Goal: Transaction & Acquisition: Purchase product/service

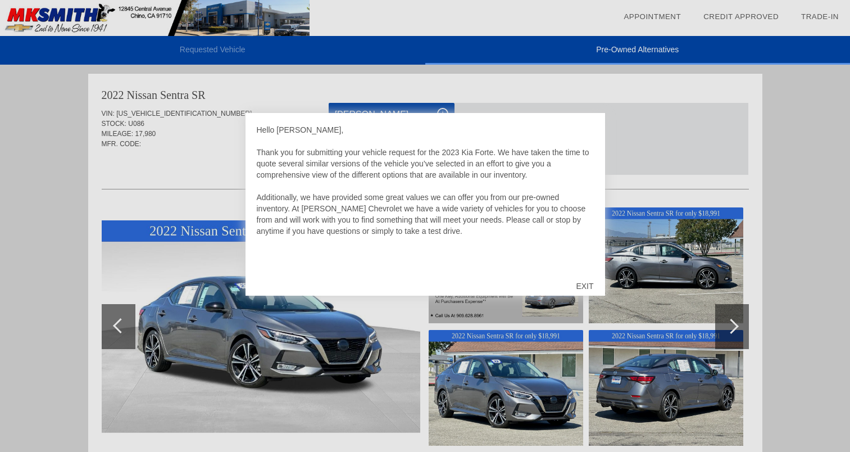
scroll to position [3, 0]
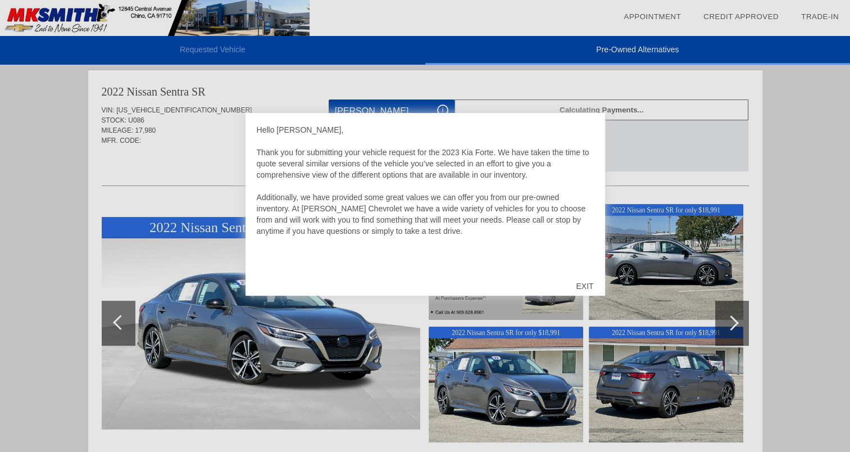
click at [582, 290] on div "EXIT" at bounding box center [585, 286] width 40 height 34
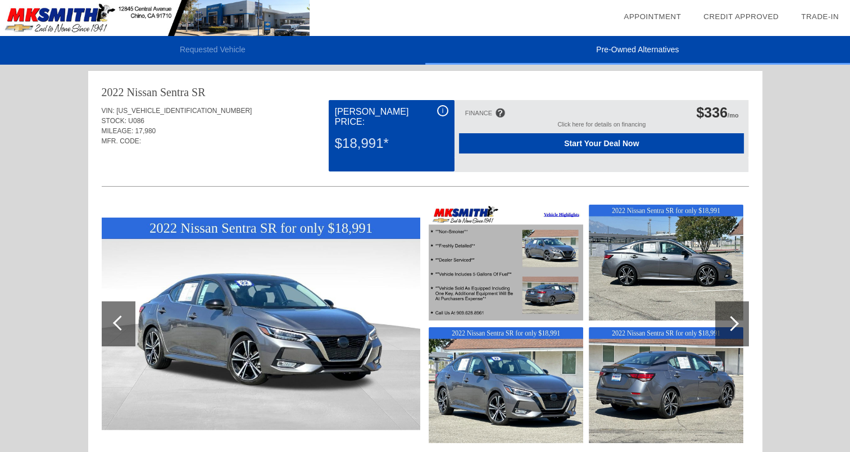
scroll to position [0, 0]
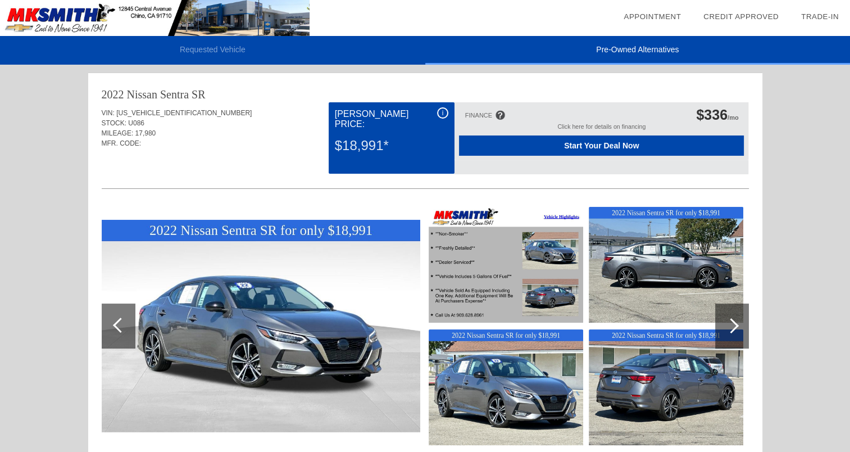
click at [602, 152] on div "Start Your Deal Now" at bounding box center [601, 145] width 285 height 20
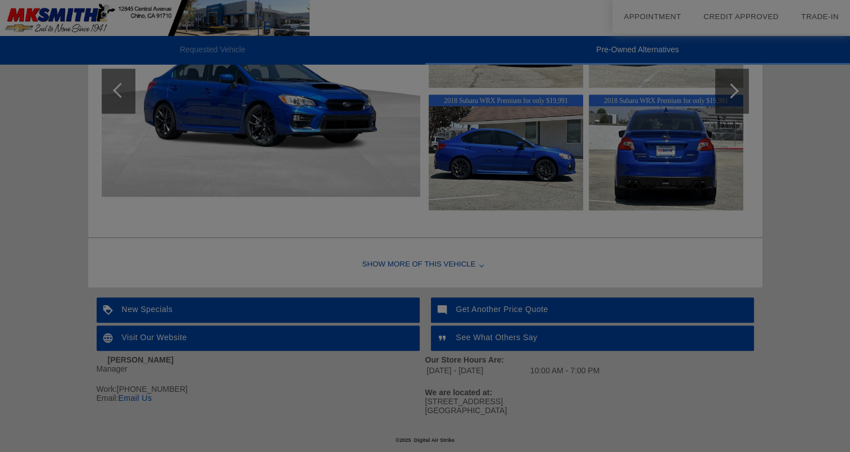
scroll to position [1153, 0]
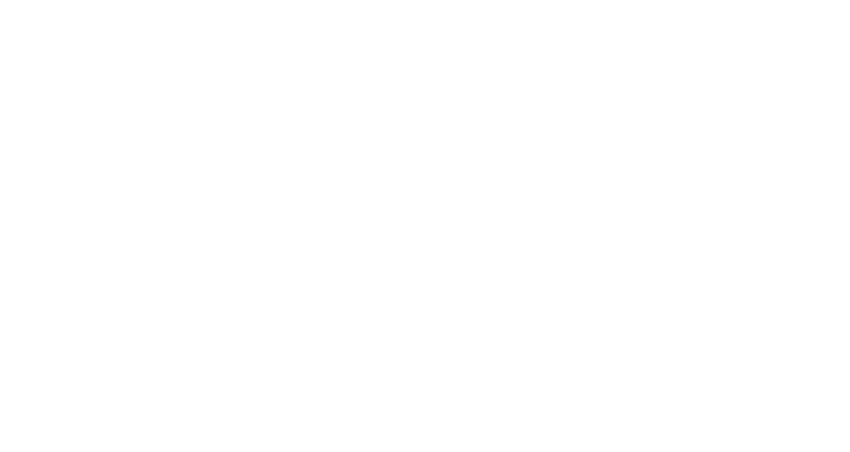
scroll to position [3, 0]
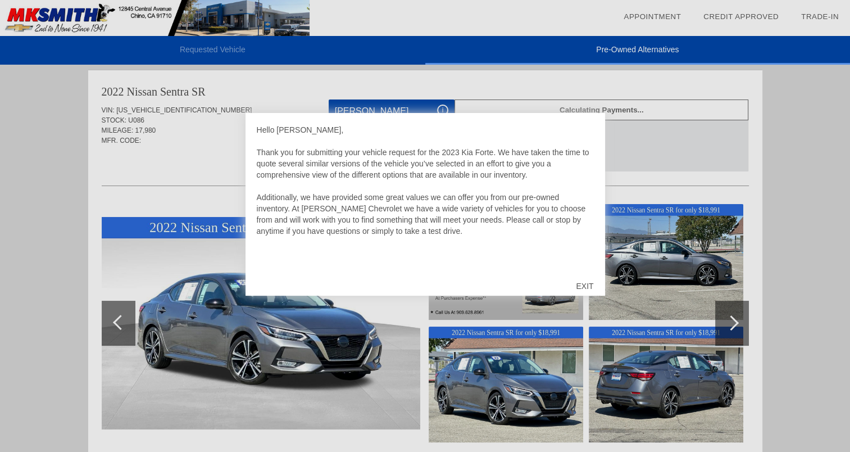
click at [585, 291] on div "EXIT" at bounding box center [585, 286] width 40 height 34
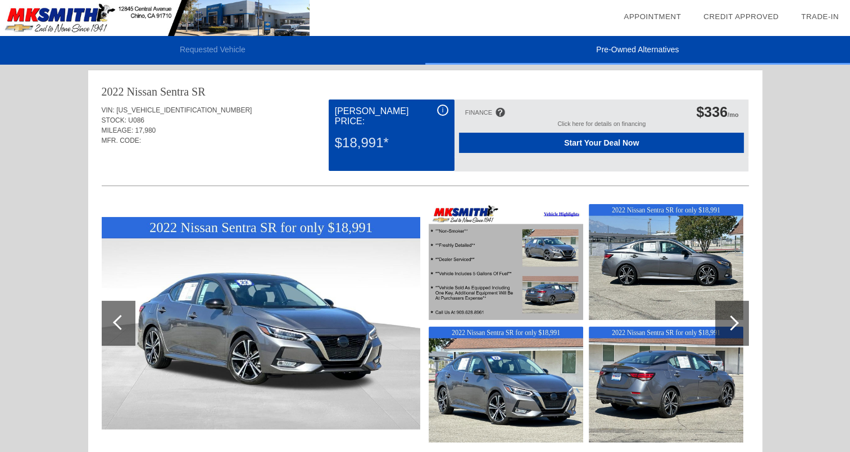
click at [695, 297] on img at bounding box center [666, 262] width 154 height 116
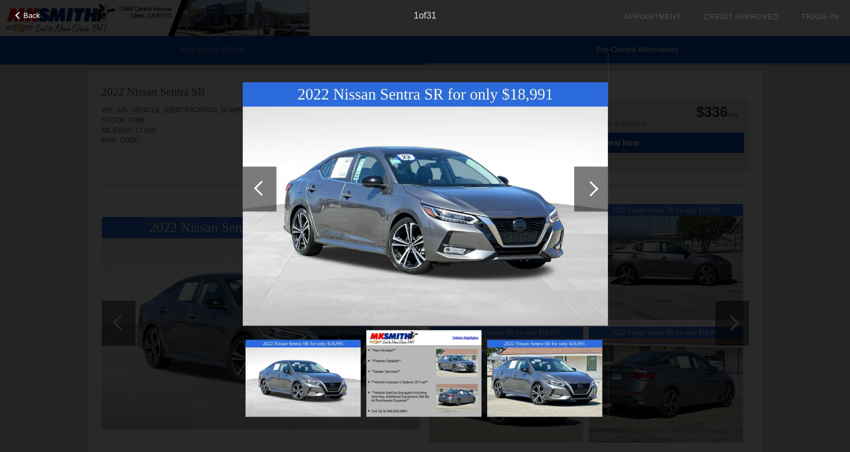
click at [584, 191] on div at bounding box center [591, 188] width 34 height 45
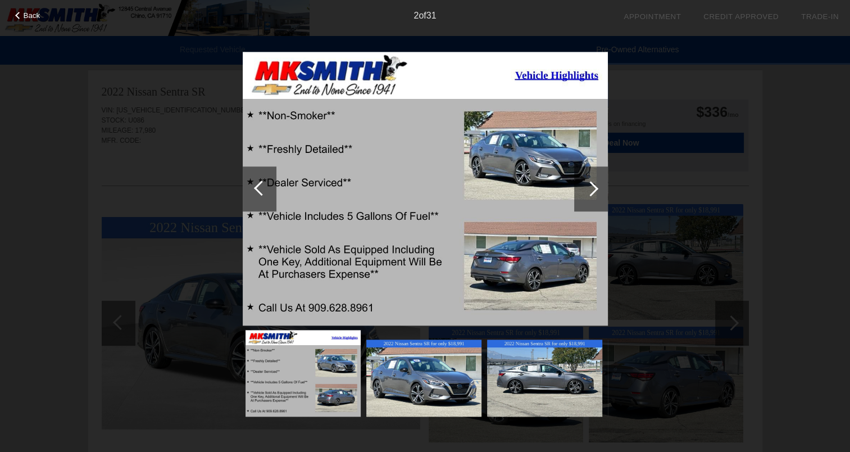
click at [584, 191] on div at bounding box center [591, 188] width 34 height 45
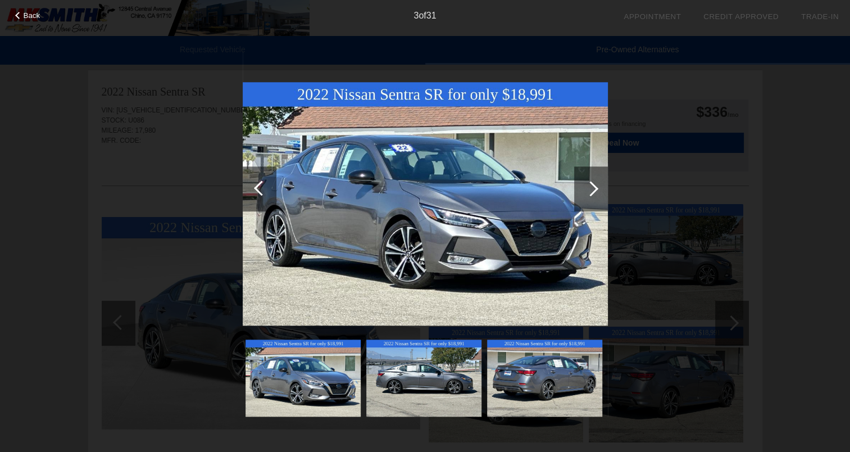
click at [584, 191] on div at bounding box center [591, 188] width 34 height 45
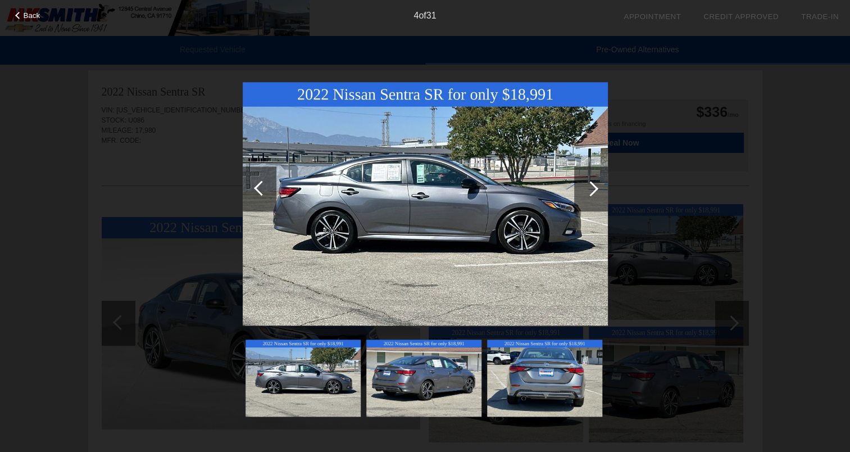
click at [584, 191] on div at bounding box center [591, 188] width 34 height 45
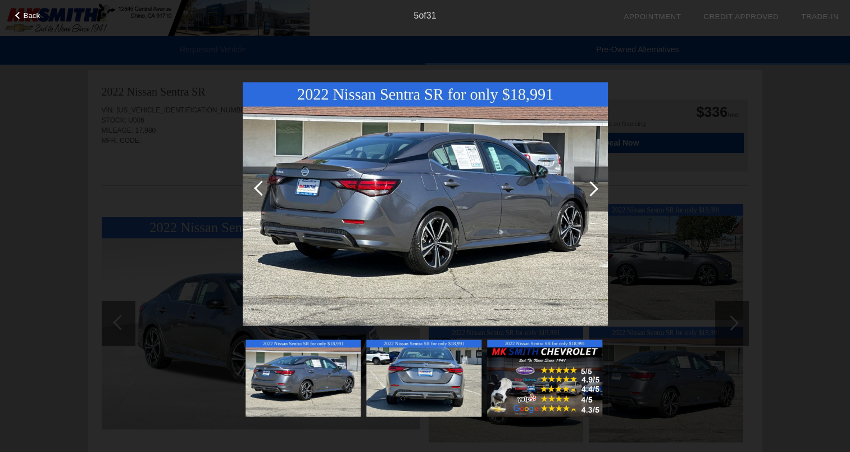
click at [584, 191] on div at bounding box center [591, 188] width 34 height 45
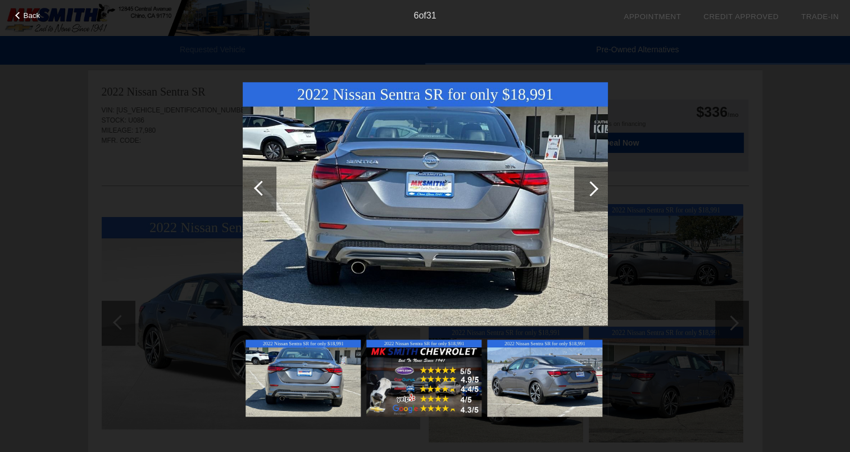
click at [584, 191] on div at bounding box center [591, 188] width 34 height 45
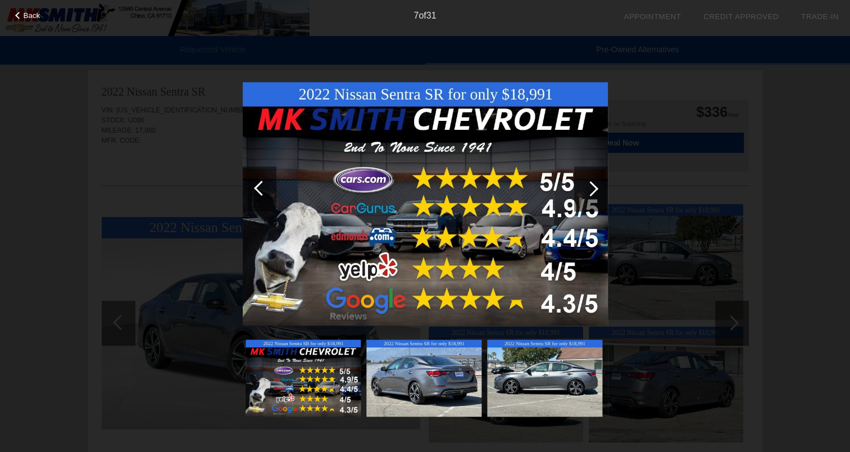
click at [584, 191] on div at bounding box center [591, 188] width 34 height 45
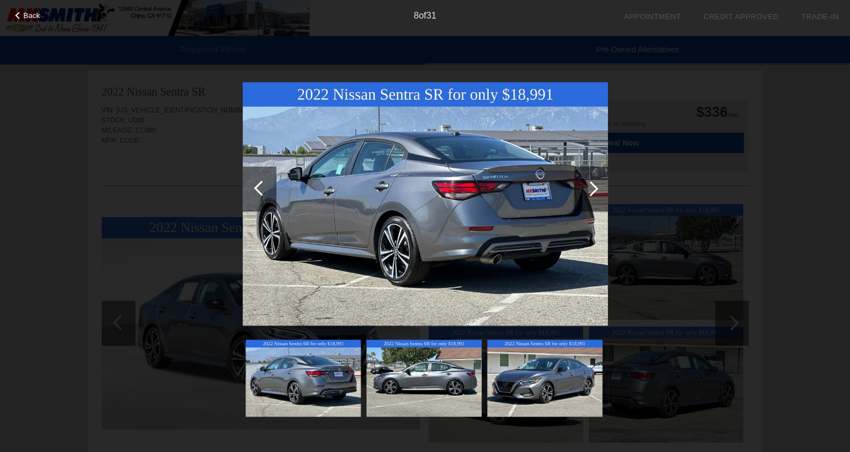
click at [584, 191] on div at bounding box center [591, 188] width 34 height 45
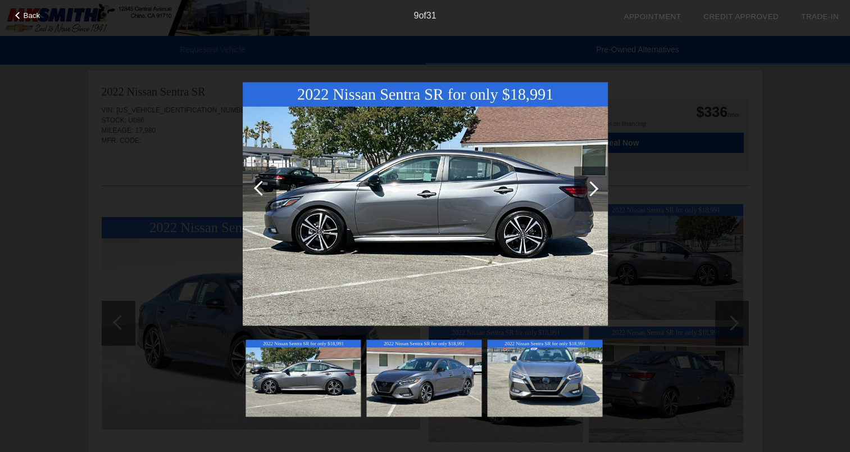
click at [584, 191] on div at bounding box center [591, 188] width 34 height 45
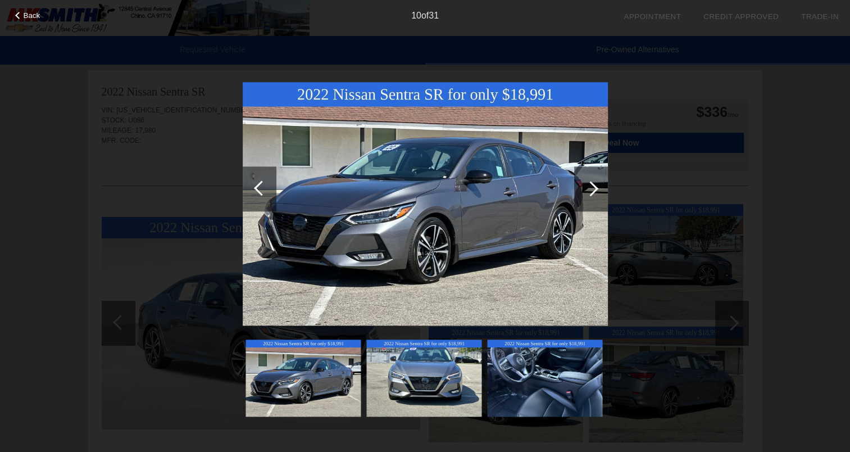
click at [584, 191] on div at bounding box center [591, 188] width 34 height 45
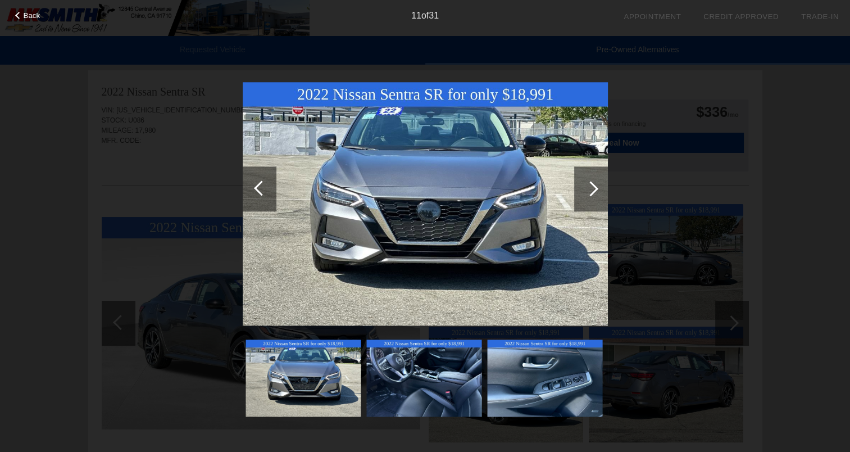
click at [584, 191] on div at bounding box center [591, 188] width 34 height 45
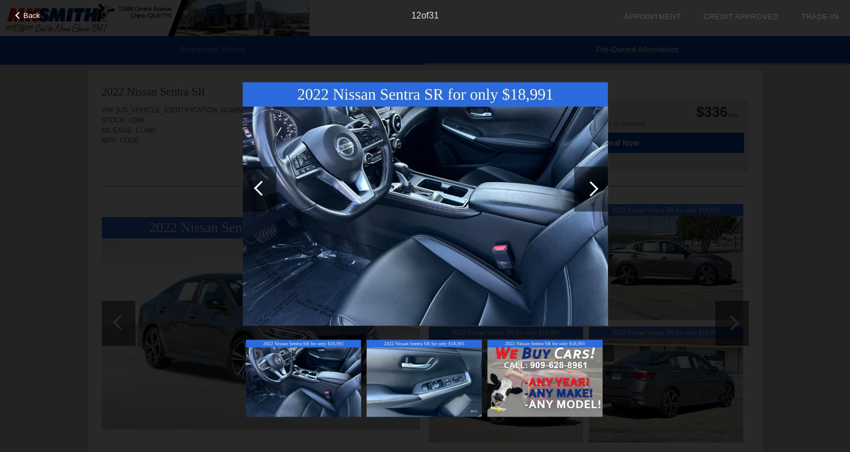
click at [584, 191] on div at bounding box center [591, 188] width 34 height 45
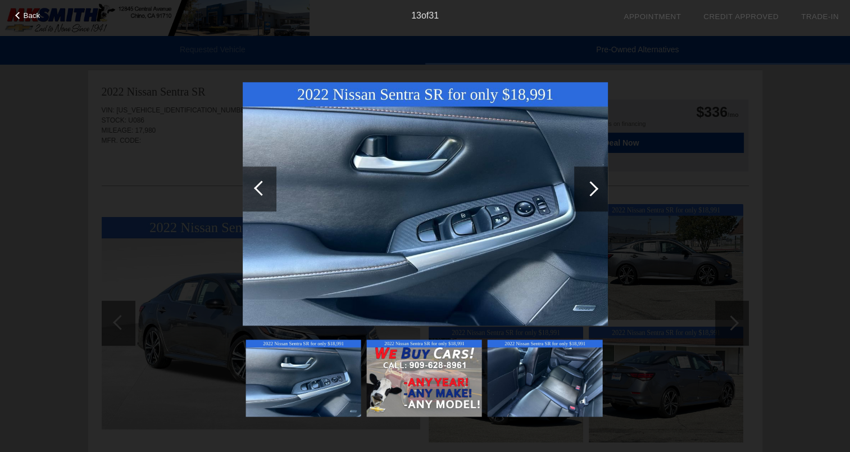
click at [584, 191] on div at bounding box center [591, 188] width 34 height 45
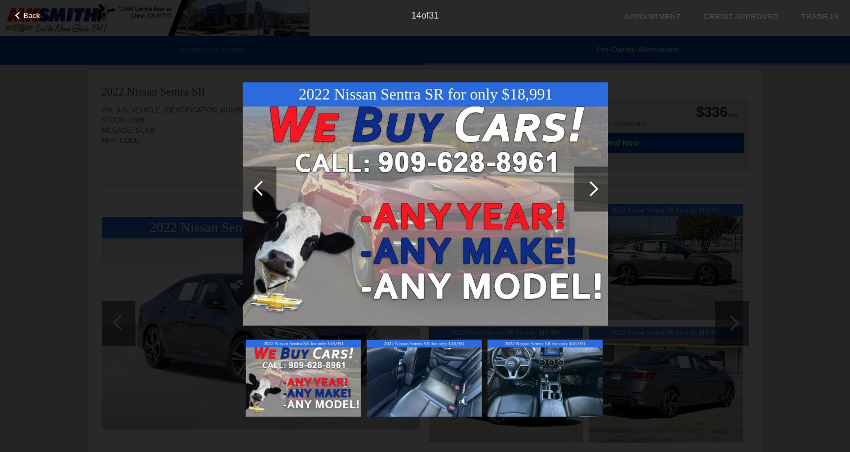
click at [584, 191] on div at bounding box center [591, 188] width 34 height 45
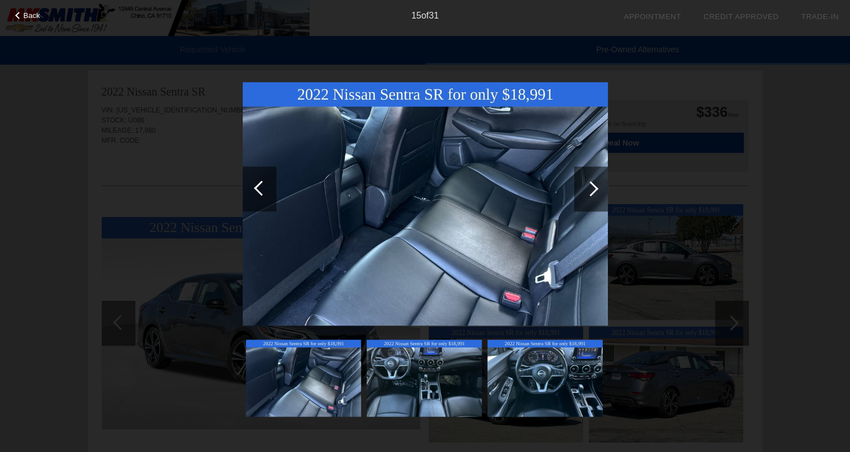
click at [584, 191] on div at bounding box center [591, 188] width 34 height 45
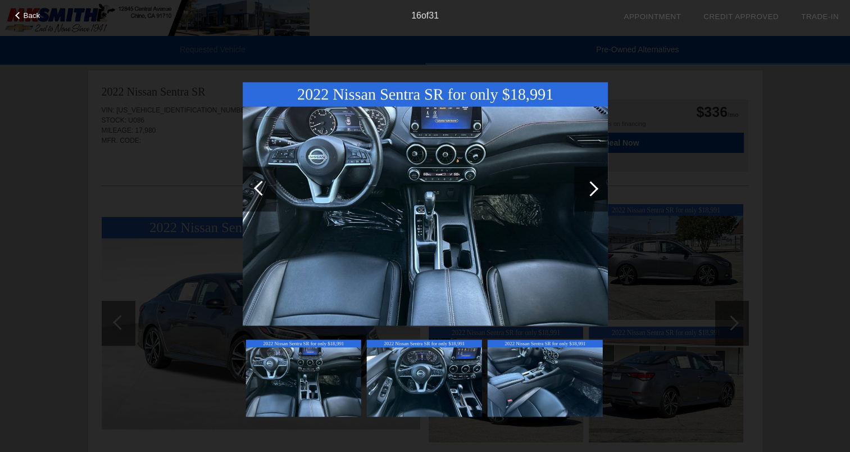
click at [584, 191] on div at bounding box center [591, 188] width 34 height 45
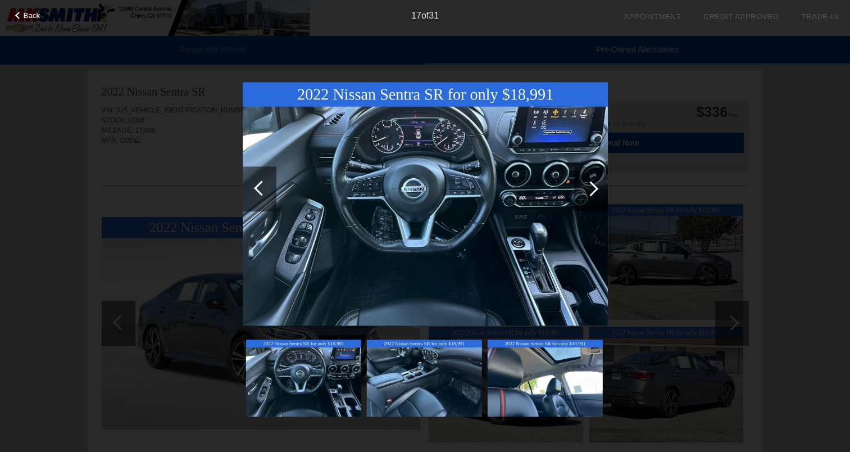
click at [584, 191] on div at bounding box center [591, 188] width 34 height 45
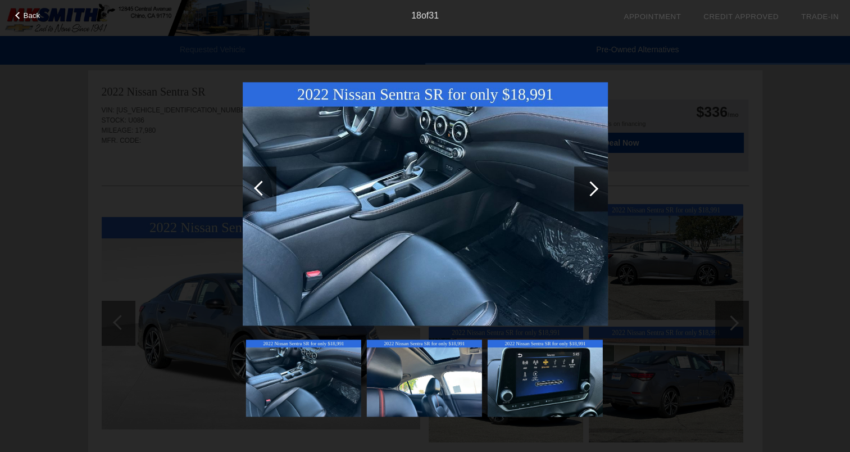
click at [584, 191] on div at bounding box center [591, 188] width 34 height 45
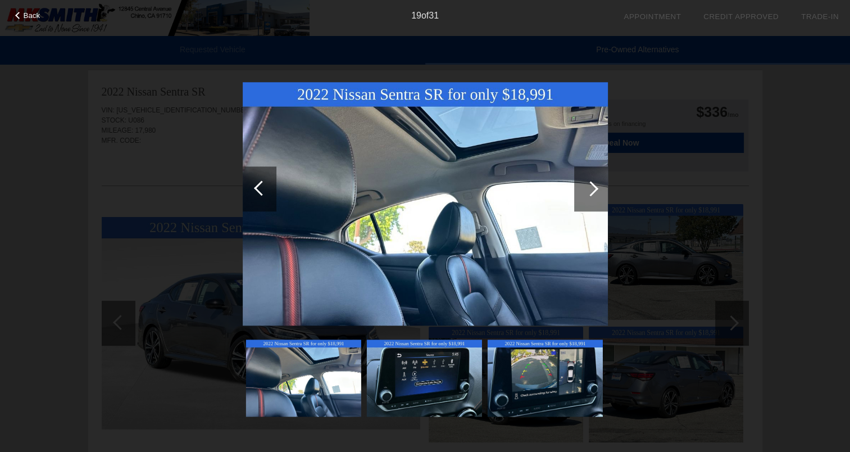
click at [584, 191] on div at bounding box center [591, 188] width 34 height 45
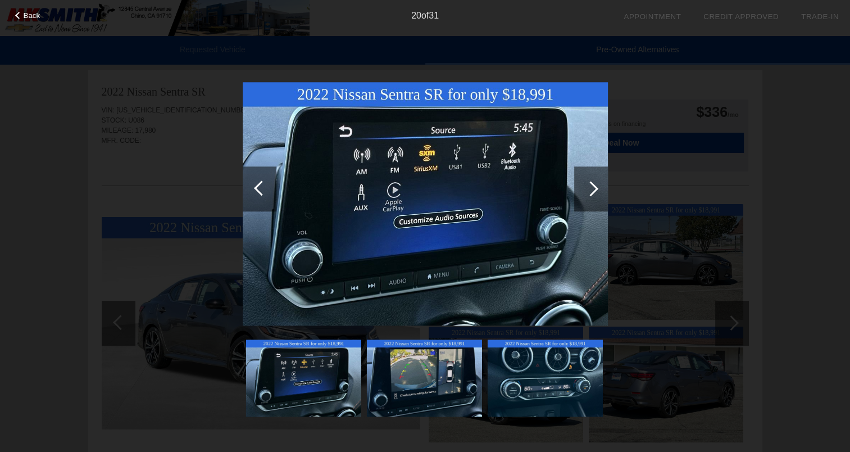
click at [584, 191] on div at bounding box center [591, 188] width 34 height 45
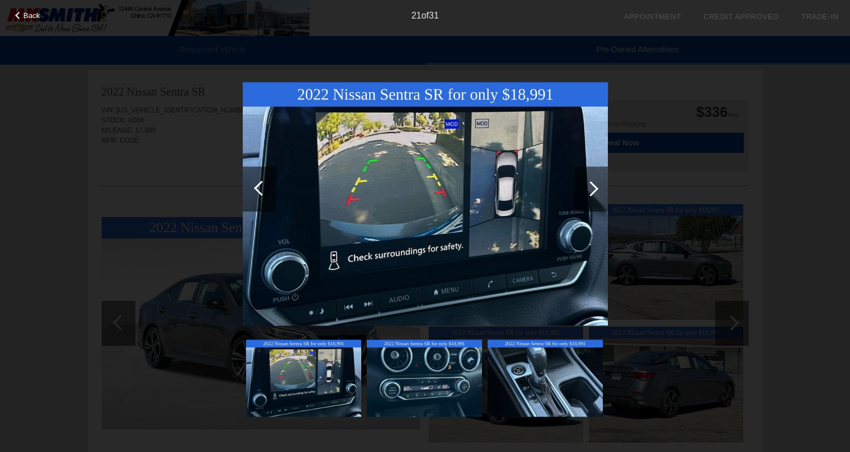
click at [584, 191] on div at bounding box center [591, 188] width 34 height 45
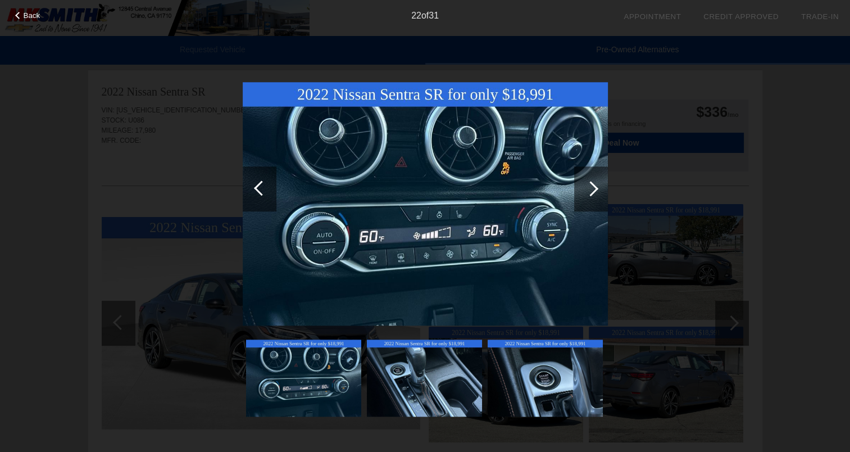
click at [583, 189] on div at bounding box center [591, 188] width 34 height 45
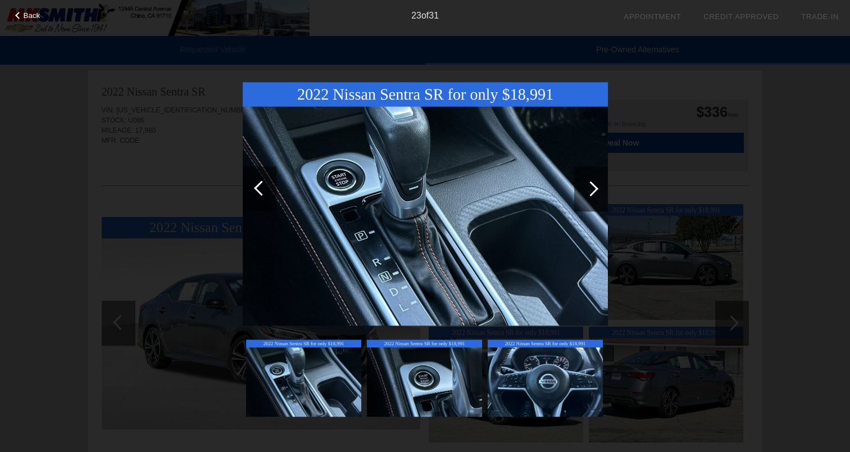
click at [822, 112] on div "Back 23 of 31" at bounding box center [425, 226] width 850 height 452
click at [590, 193] on div at bounding box center [590, 188] width 15 height 15
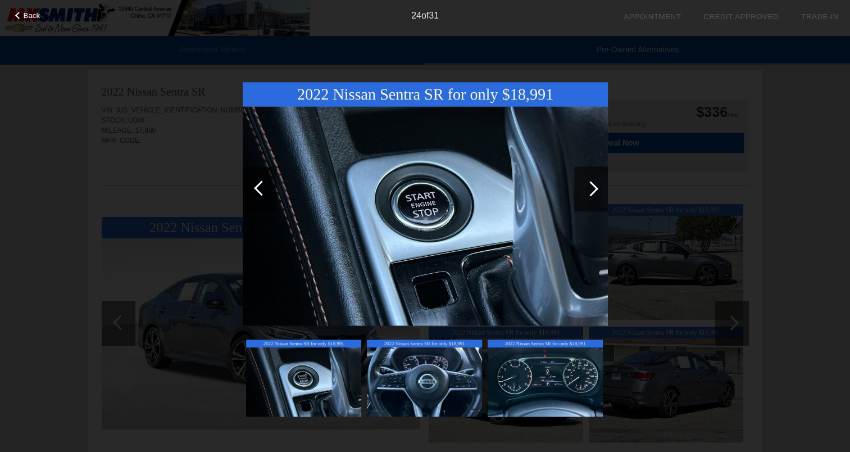
click at [693, 179] on div "Back 24 of 31" at bounding box center [425, 226] width 850 height 452
click at [724, 213] on div "Back 24 of 31" at bounding box center [425, 226] width 850 height 452
click at [36, 11] on span "Back" at bounding box center [32, 15] width 17 height 8
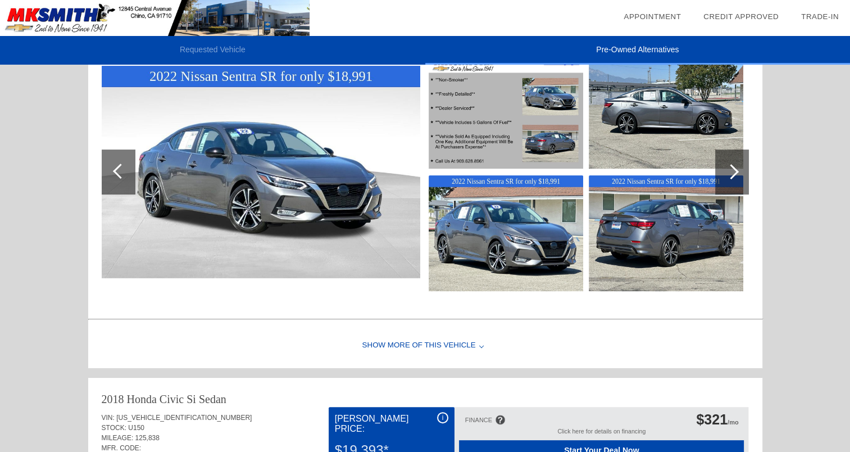
scroll to position [171, 0]
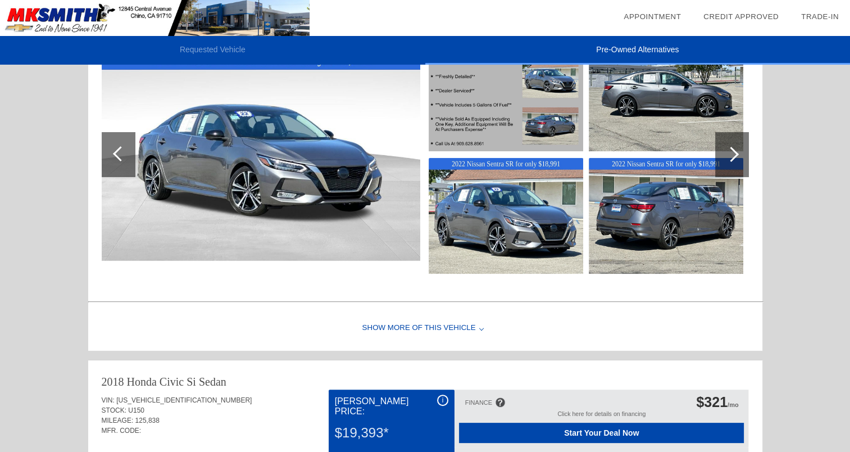
click at [472, 326] on div "Show More of this Vehicle" at bounding box center [425, 328] width 674 height 45
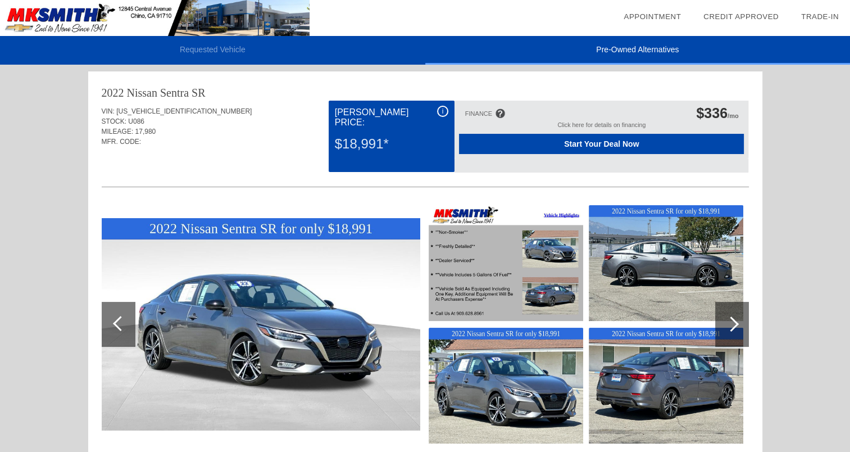
scroll to position [0, 0]
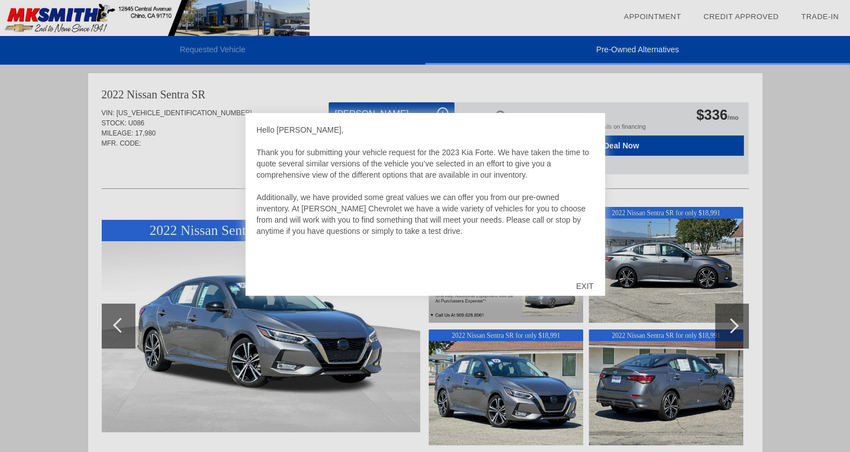
click at [593, 283] on div "EXIT" at bounding box center [585, 286] width 40 height 34
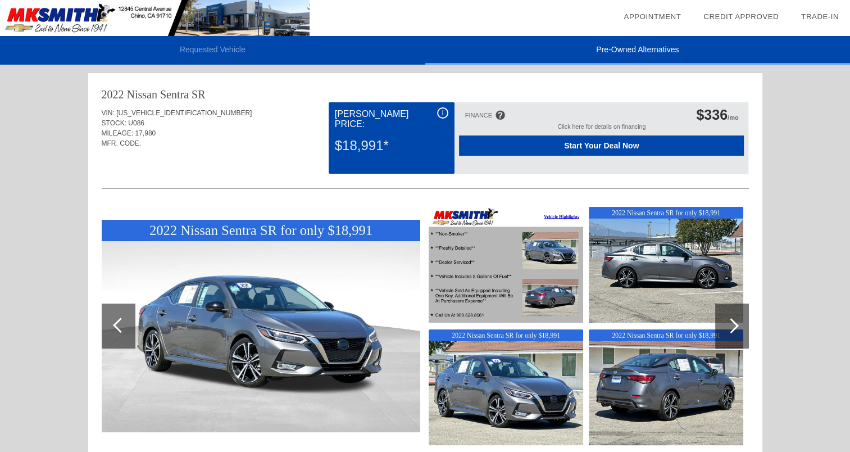
click at [445, 112] on div "i" at bounding box center [442, 112] width 11 height 11
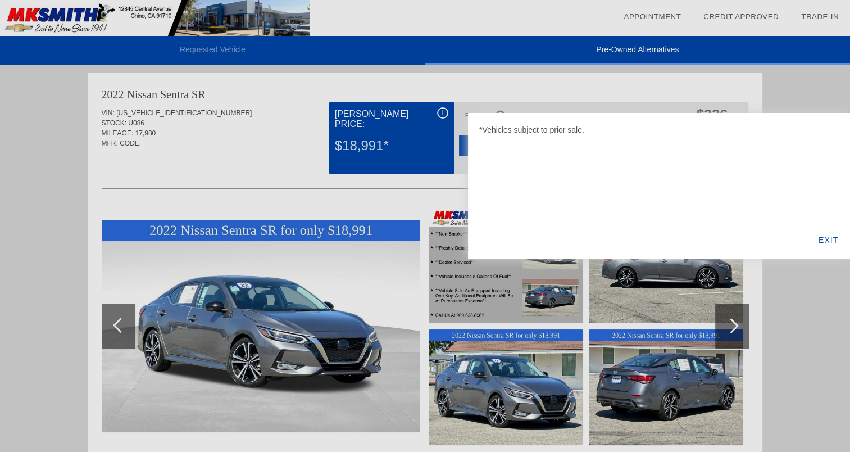
click at [825, 240] on div "EXIT" at bounding box center [828, 240] width 43 height 38
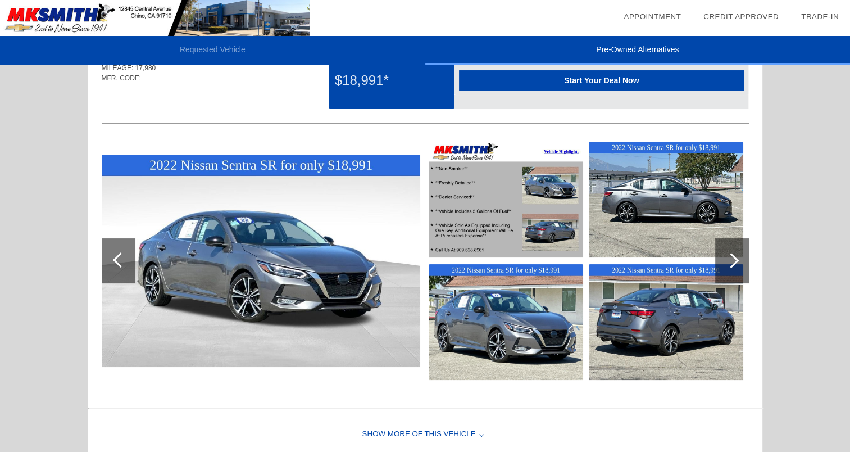
scroll to position [56, 0]
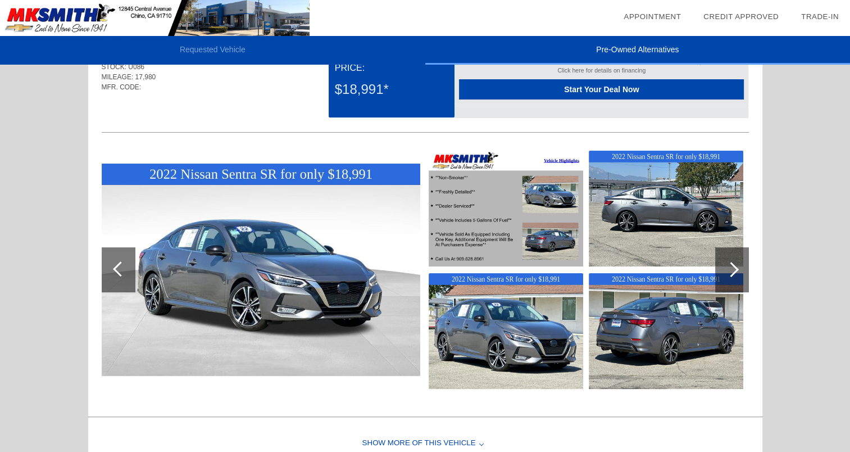
click at [733, 254] on div at bounding box center [732, 269] width 34 height 45
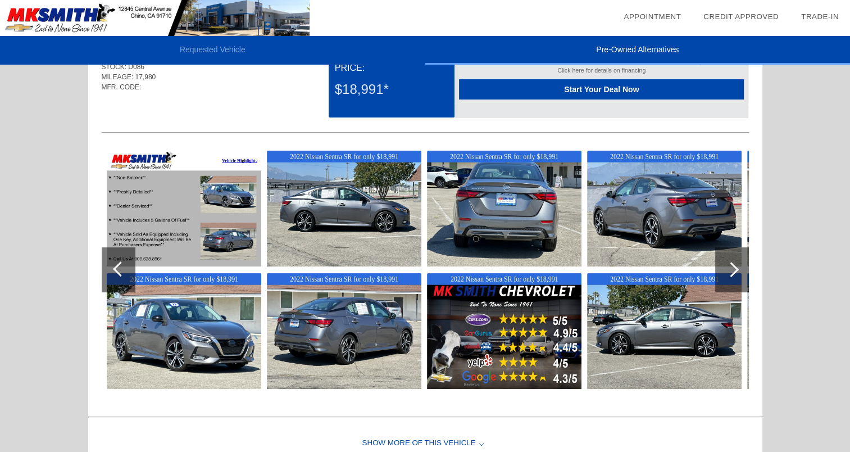
click at [733, 252] on div at bounding box center [732, 269] width 34 height 45
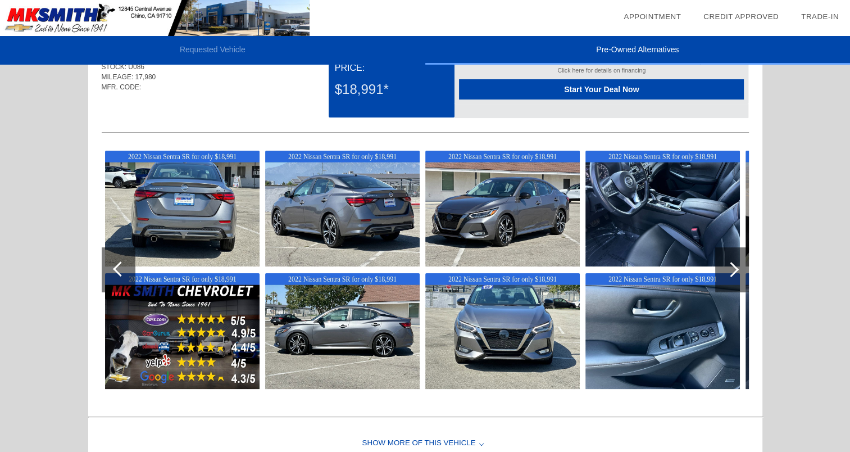
click at [733, 252] on div at bounding box center [732, 269] width 34 height 45
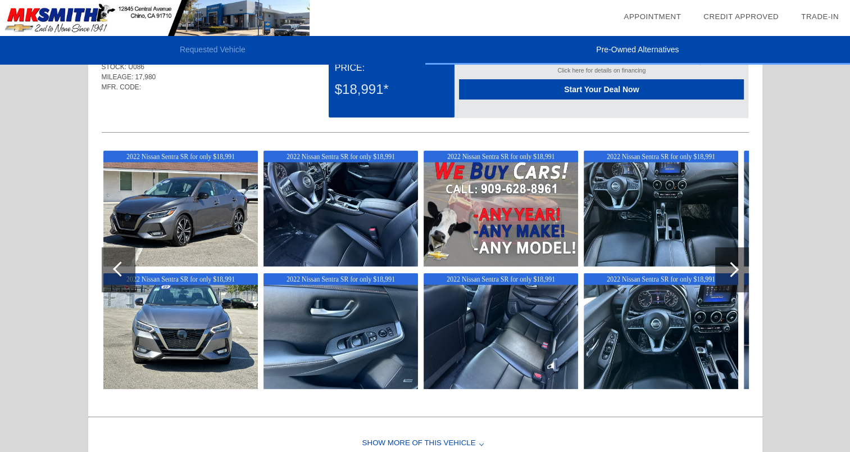
click at [733, 252] on div at bounding box center [732, 269] width 34 height 45
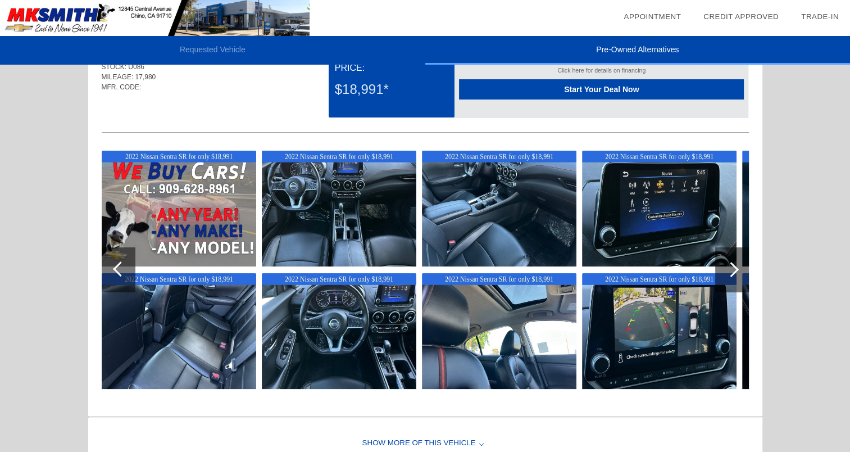
click at [733, 267] on div at bounding box center [731, 269] width 15 height 15
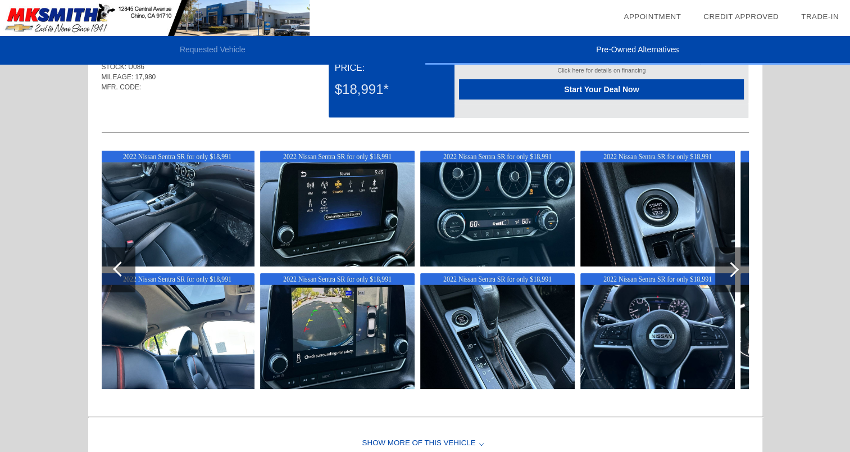
click at [733, 265] on div at bounding box center [731, 269] width 15 height 15
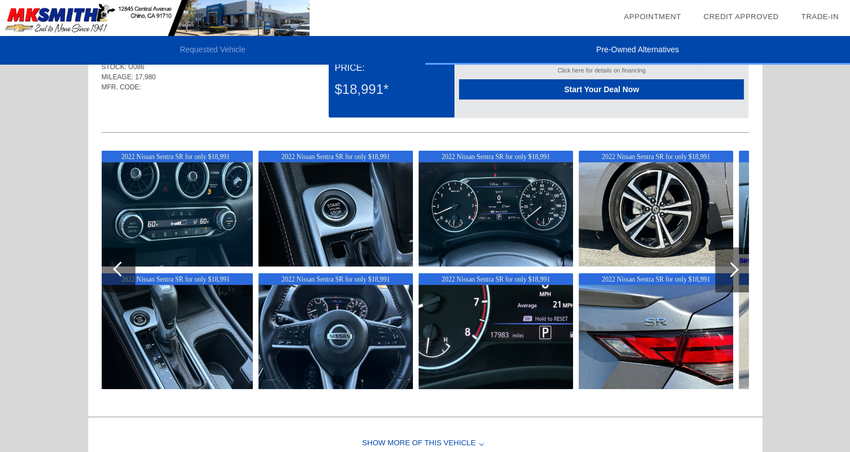
click at [733, 265] on div at bounding box center [731, 269] width 15 height 15
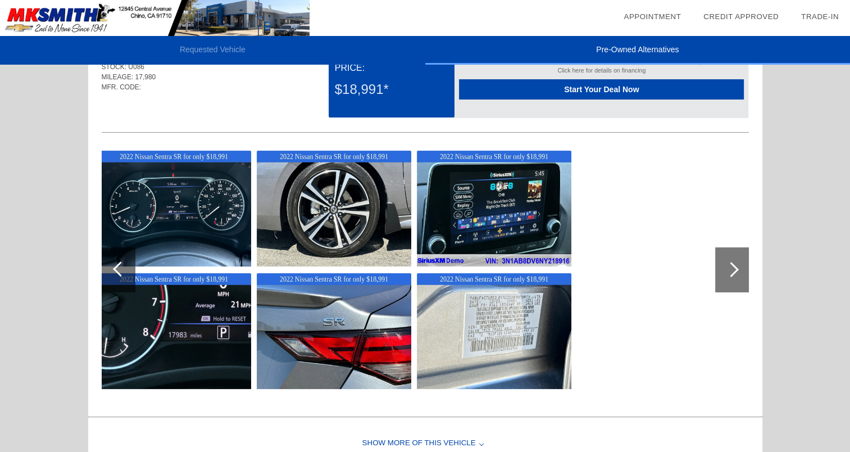
click at [733, 265] on div at bounding box center [731, 269] width 15 height 15
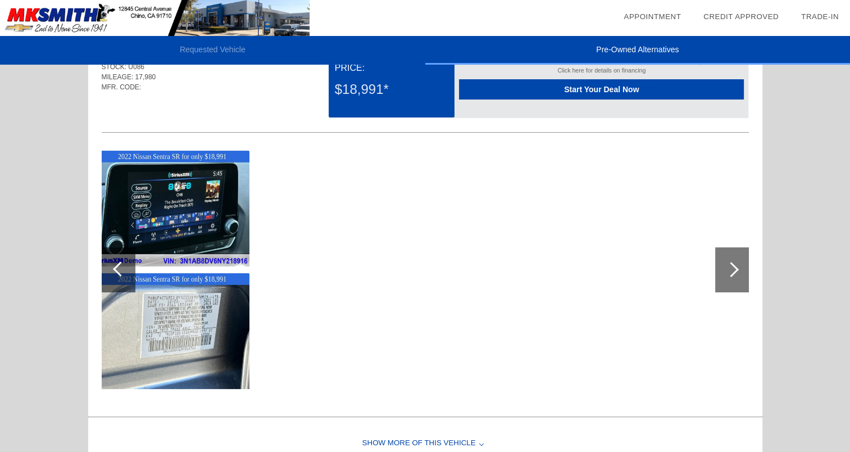
click at [733, 265] on div at bounding box center [731, 269] width 15 height 15
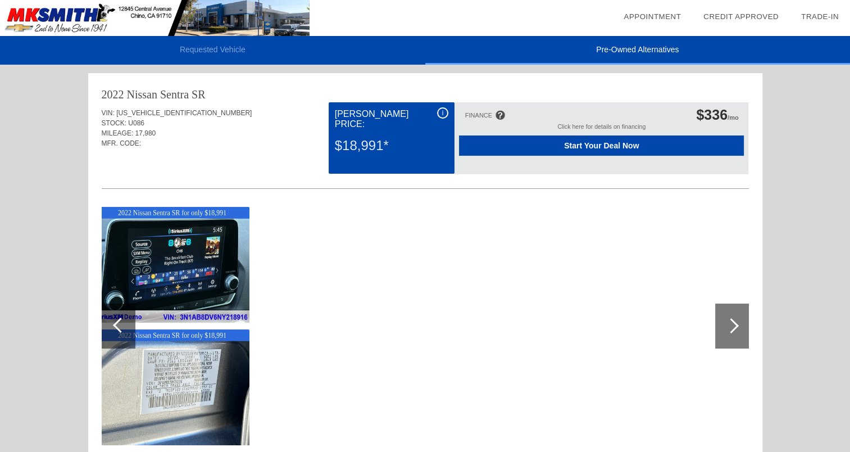
scroll to position [0, 0]
